Goal: Task Accomplishment & Management: Manage account settings

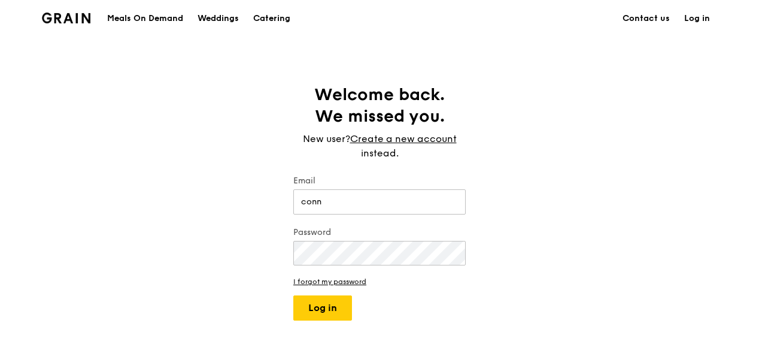
type input "[PERSON_NAME][EMAIL_ADDRESS][PERSON_NAME][DOMAIN_NAME]"
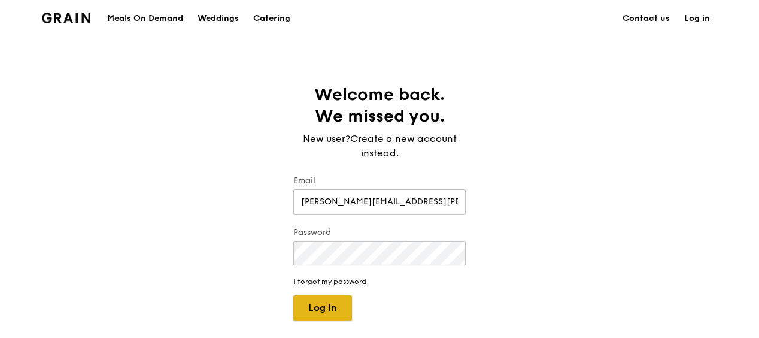
click at [313, 298] on button "Log in" at bounding box center [322, 307] width 59 height 25
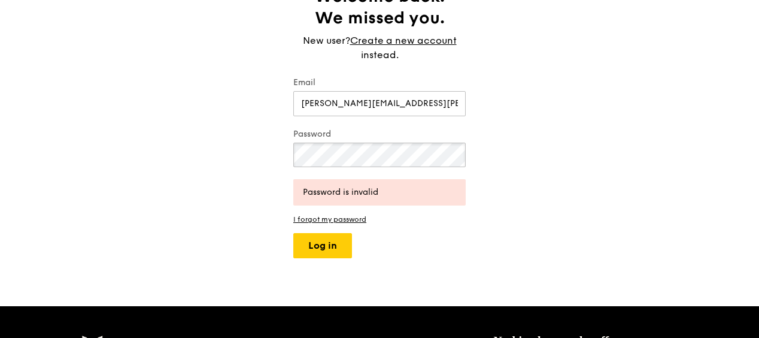
scroll to position [120, 0]
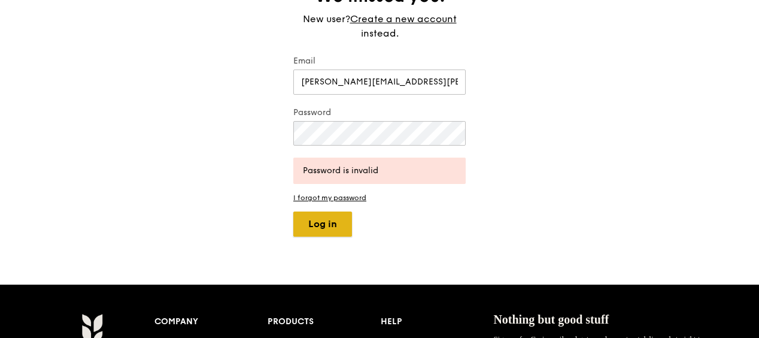
click at [324, 224] on button "Log in" at bounding box center [322, 223] width 59 height 25
click at [178, 149] on div "Welcome back. We missed you. New user? Create a new account instead. Email [PER…" at bounding box center [379, 100] width 759 height 272
click at [326, 223] on button "Log in" at bounding box center [322, 223] width 59 height 25
click at [274, 138] on div "Welcome back. We missed you. New user? Create a new account instead. Email [PER…" at bounding box center [379, 100] width 759 height 272
click at [331, 234] on button "Log in" at bounding box center [322, 223] width 59 height 25
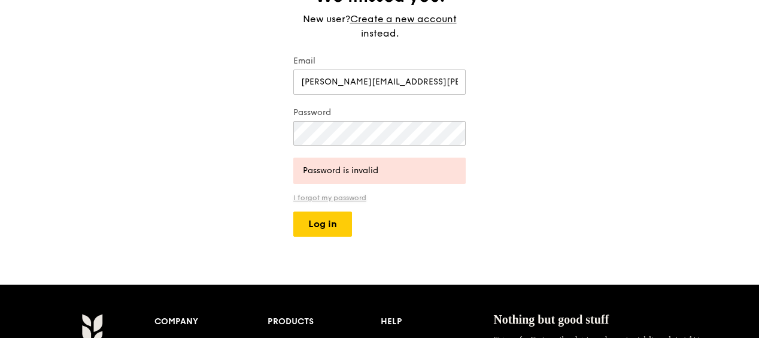
click at [334, 196] on link "I forgot my password" at bounding box center [379, 197] width 172 height 8
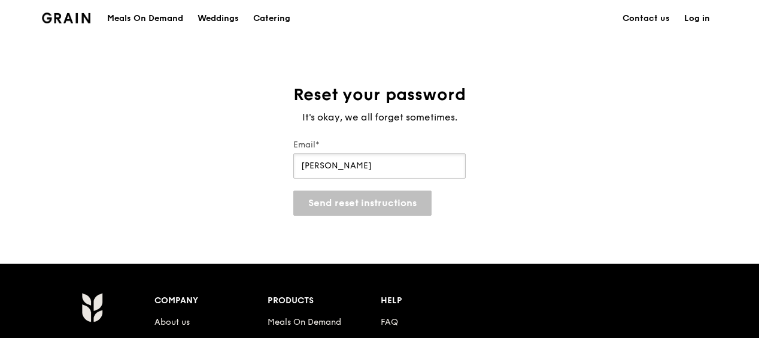
type input "[PERSON_NAME][EMAIL_ADDRESS][PERSON_NAME][DOMAIN_NAME]"
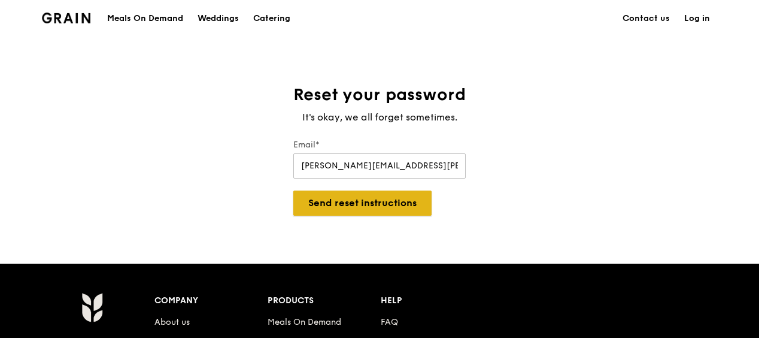
click at [348, 204] on button "Send reset instructions" at bounding box center [362, 202] width 138 height 25
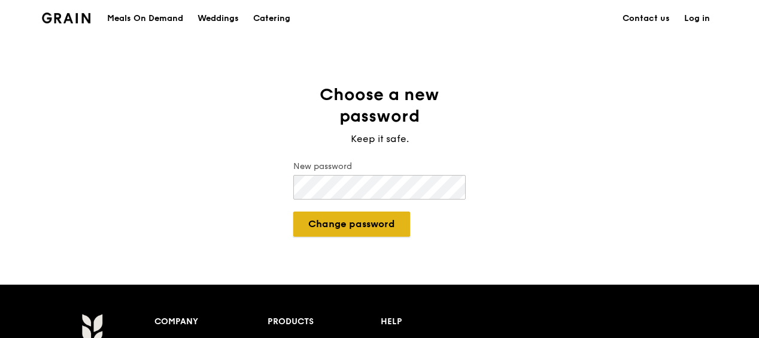
click at [378, 224] on button "Change password" at bounding box center [351, 223] width 117 height 25
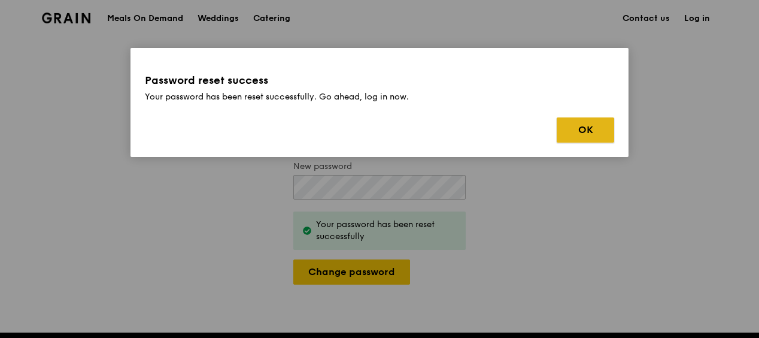
click at [575, 120] on button "OK" at bounding box center [585, 129] width 57 height 25
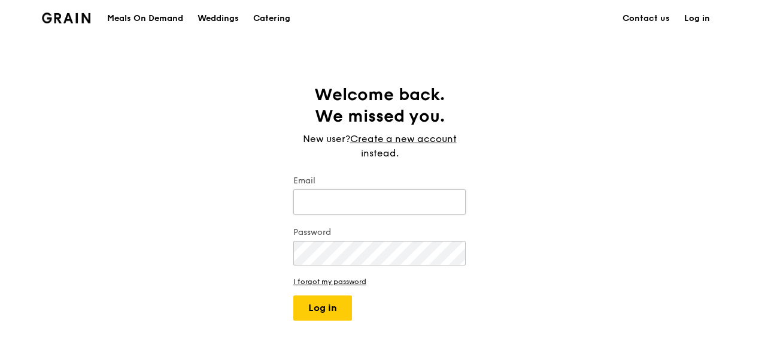
click at [370, 194] on input "Email" at bounding box center [379, 201] width 172 height 25
type input "[PERSON_NAME][EMAIL_ADDRESS][PERSON_NAME][DOMAIN_NAME]"
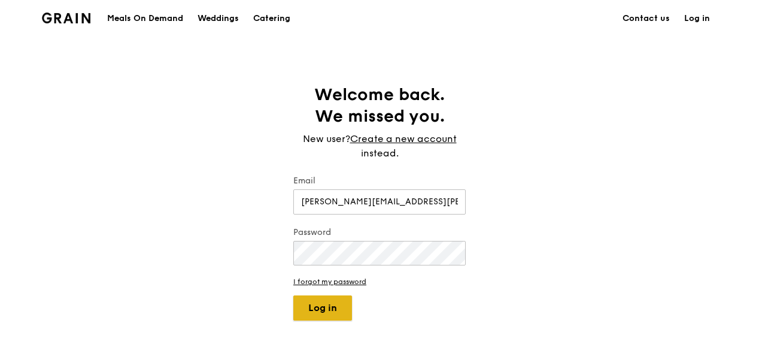
click at [337, 306] on button "Log in" at bounding box center [322, 307] width 59 height 25
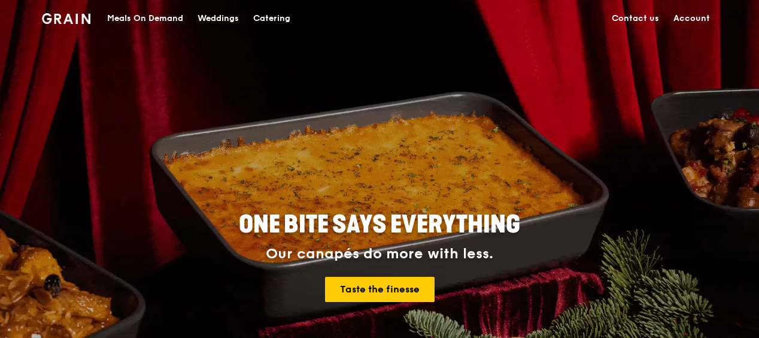
click at [681, 21] on link "Account" at bounding box center [692, 19] width 51 height 36
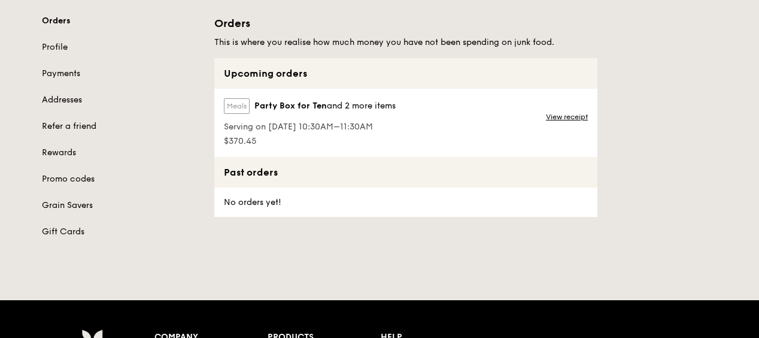
scroll to position [60, 0]
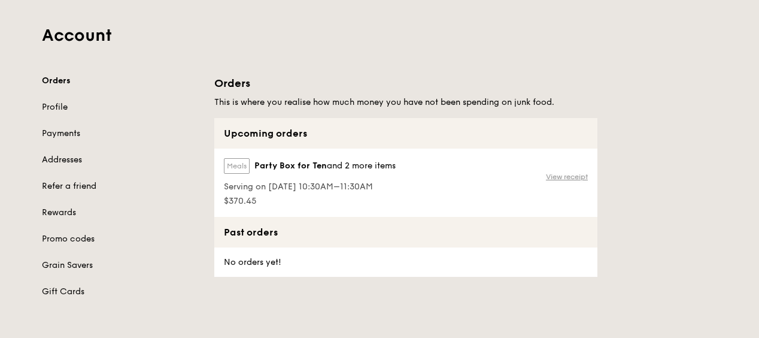
click at [558, 176] on link "View receipt" at bounding box center [567, 177] width 42 height 10
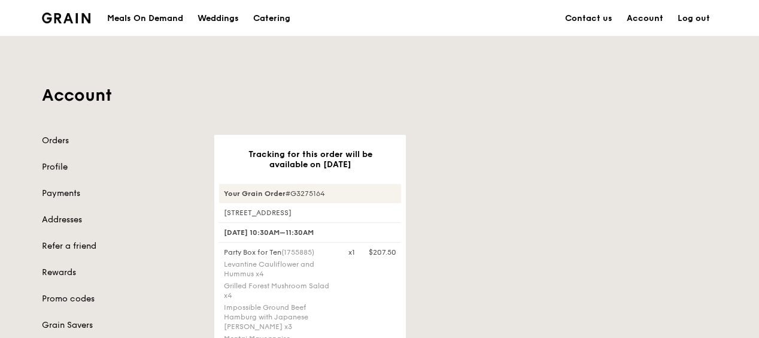
click at [61, 167] on link "Profile" at bounding box center [121, 167] width 158 height 12
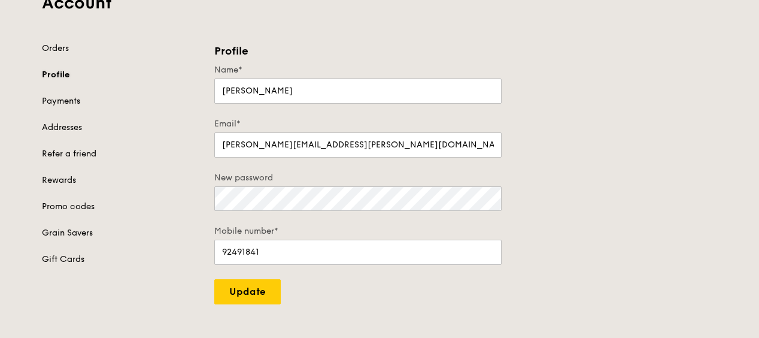
scroll to position [120, 0]
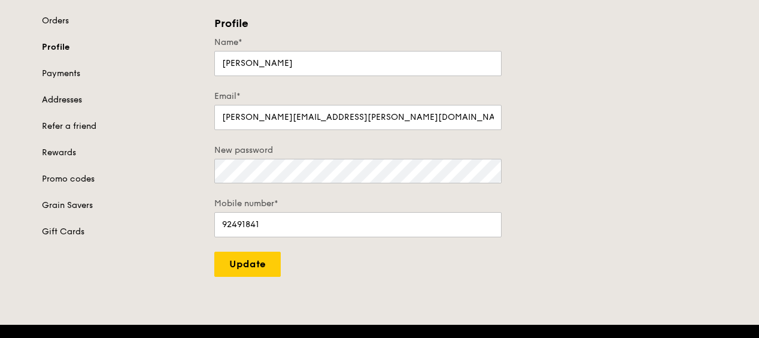
click at [72, 101] on link "Addresses" at bounding box center [121, 100] width 158 height 12
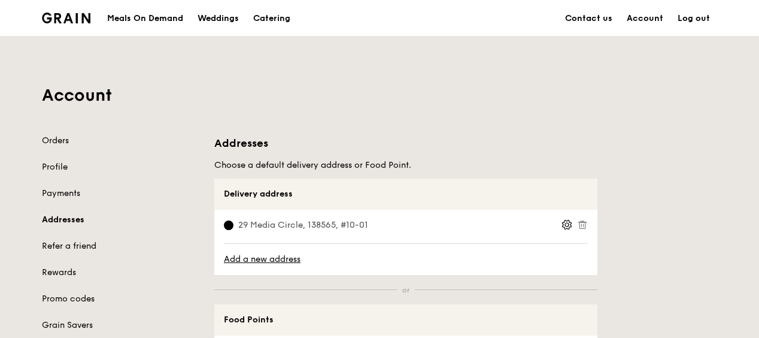
click at [569, 222] on icon at bounding box center [567, 224] width 11 height 11
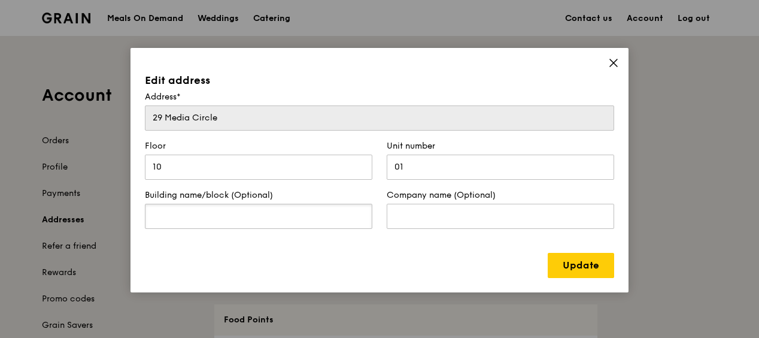
click at [283, 216] on input "text" at bounding box center [259, 216] width 228 height 25
click at [274, 213] on input "ALICE@M" at bounding box center [259, 216] width 228 height 25
type input "ALICE@MEDIAPOLIS"
click at [416, 216] on input "text" at bounding box center [501, 216] width 228 height 25
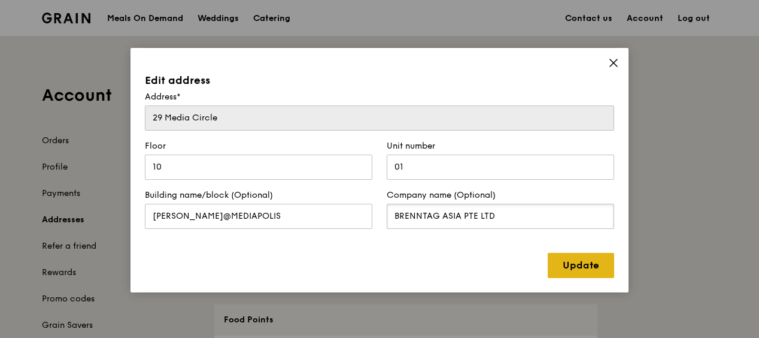
type input "BRENNTAG ASIA PTE LTD"
click at [596, 257] on link "Update" at bounding box center [581, 265] width 66 height 25
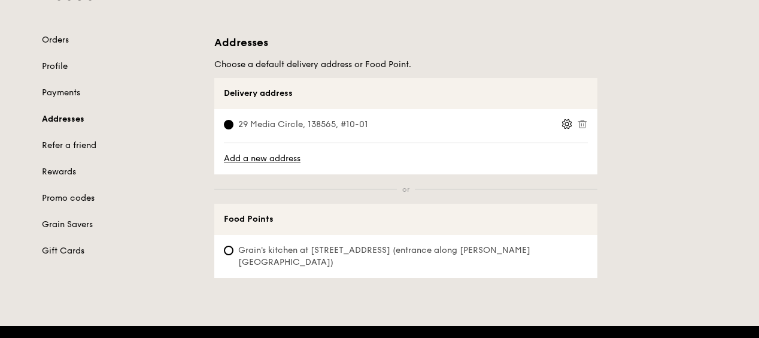
scroll to position [120, 0]
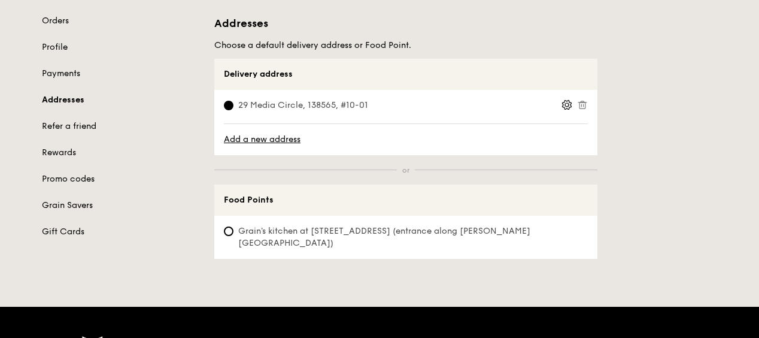
click at [337, 101] on span "29 Media Circle, 138565, #10-01" at bounding box center [303, 105] width 159 height 12
click at [234, 101] on input "29 Media Circle, 138565, #10-01" at bounding box center [229, 106] width 10 height 10
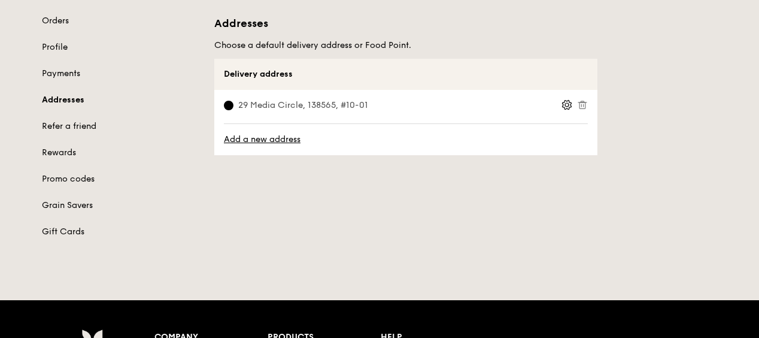
click at [563, 102] on icon at bounding box center [567, 105] width 9 height 9
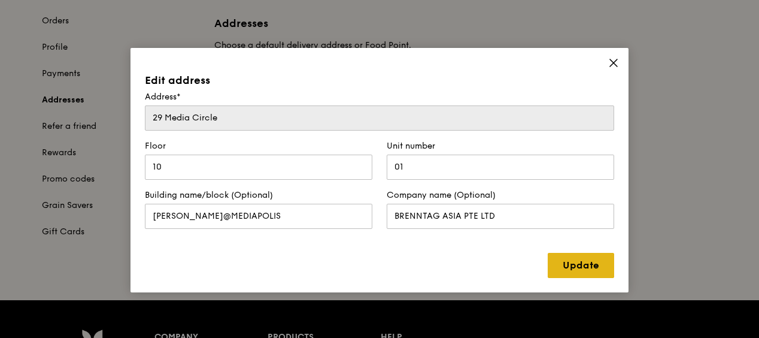
click at [580, 259] on link "Update" at bounding box center [581, 265] width 66 height 25
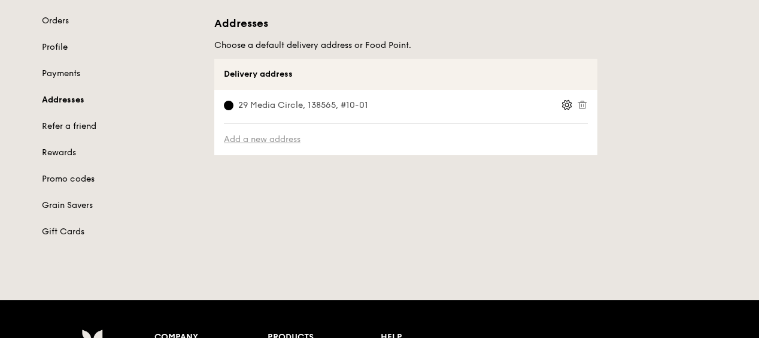
click at [567, 136] on link "Add a new address" at bounding box center [406, 140] width 364 height 12
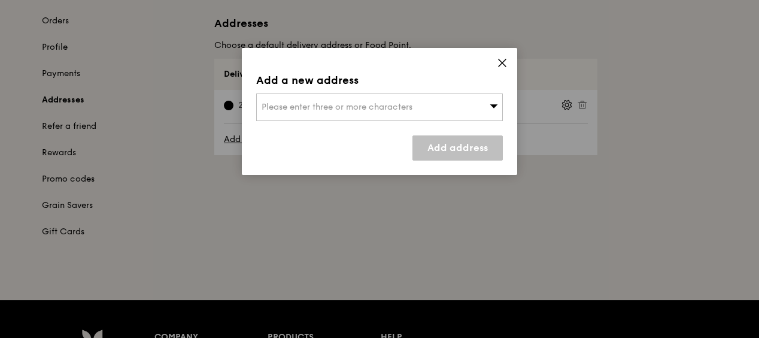
click at [500, 62] on icon at bounding box center [502, 62] width 11 height 11
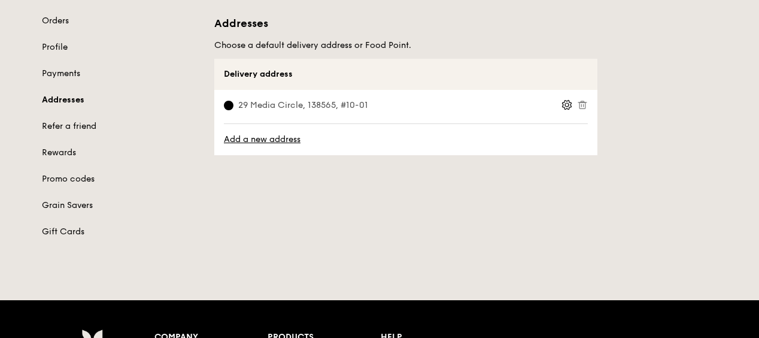
click at [565, 102] on icon at bounding box center [567, 104] width 11 height 11
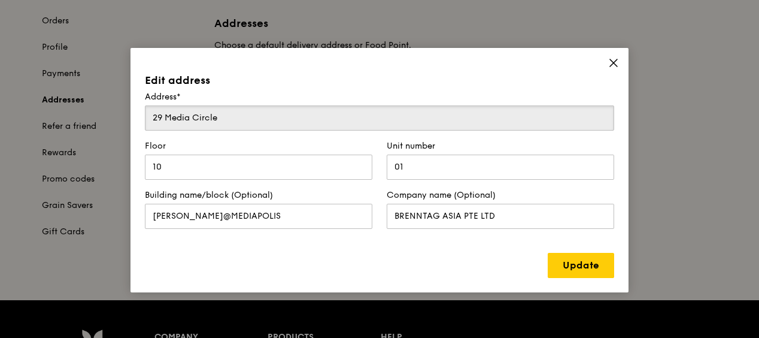
click at [249, 117] on input "29 Media Circle" at bounding box center [380, 117] width 470 height 25
click at [249, 116] on input "29 Media Circle" at bounding box center [380, 117] width 470 height 25
click at [608, 65] on icon at bounding box center [613, 62] width 11 height 11
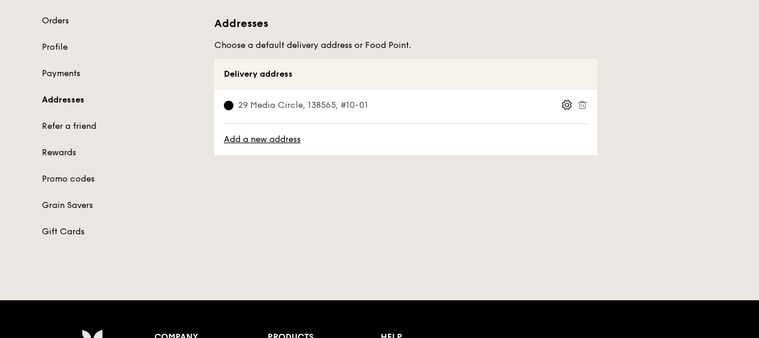
click at [72, 150] on link "Rewards" at bounding box center [121, 153] width 158 height 12
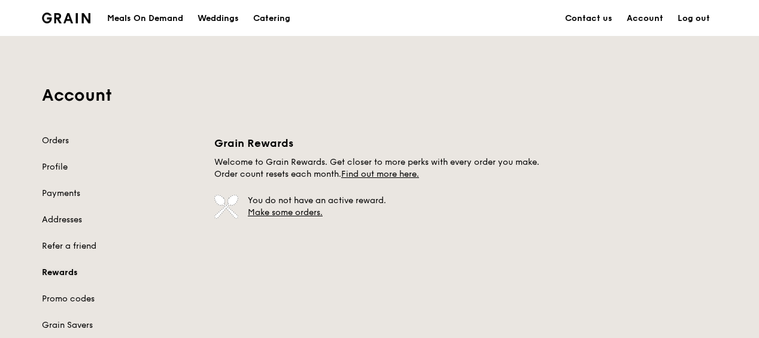
scroll to position [60, 0]
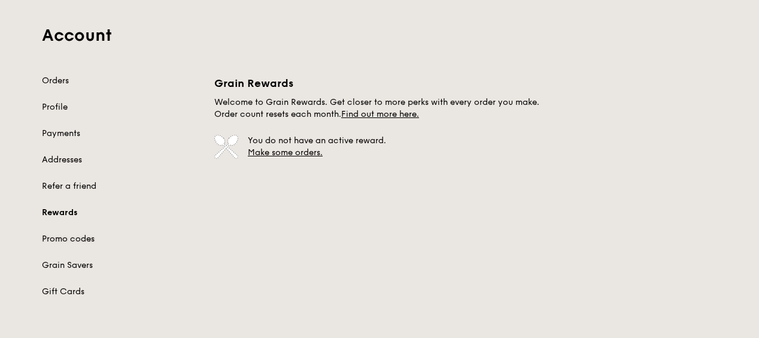
click at [86, 240] on link "Promo codes" at bounding box center [121, 239] width 158 height 12
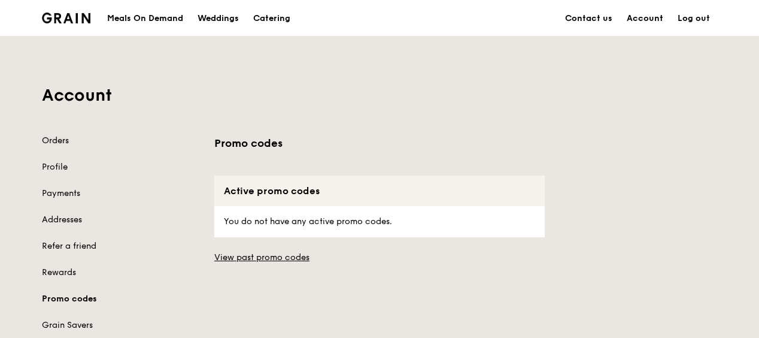
click at [59, 141] on link "Orders" at bounding box center [121, 141] width 158 height 12
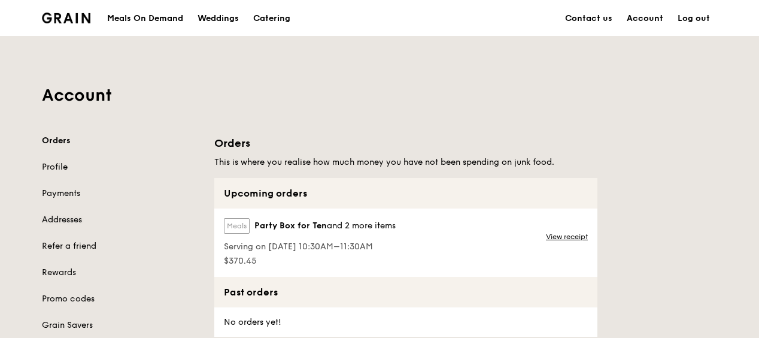
click at [66, 219] on link "Addresses" at bounding box center [121, 220] width 158 height 12
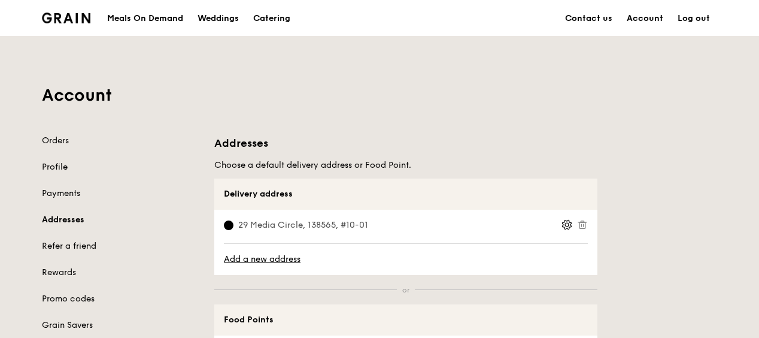
click at [701, 18] on link "Log out" at bounding box center [694, 19] width 47 height 36
